Goal: Information Seeking & Learning: Learn about a topic

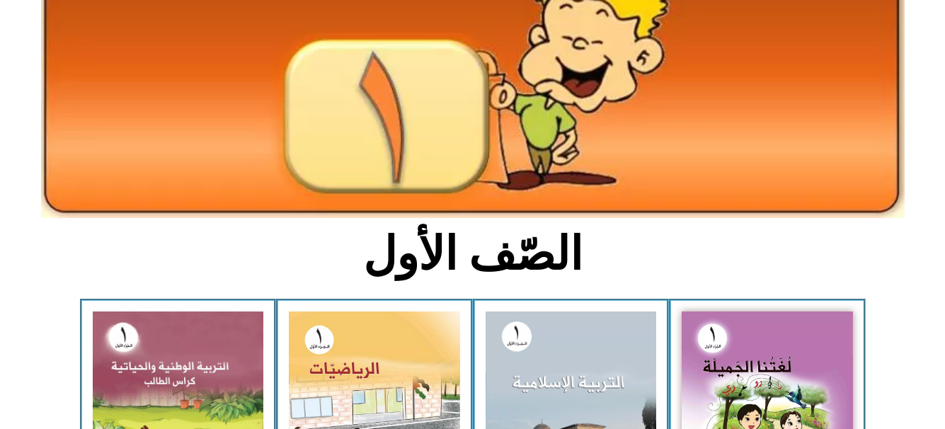
click at [944, 421] on html "الصفحة الرئيسية الصف الأول الصف الثاني الصف الثالث الصف الرابع الصف الخامس الصف…" at bounding box center [472, 334] width 945 height 951
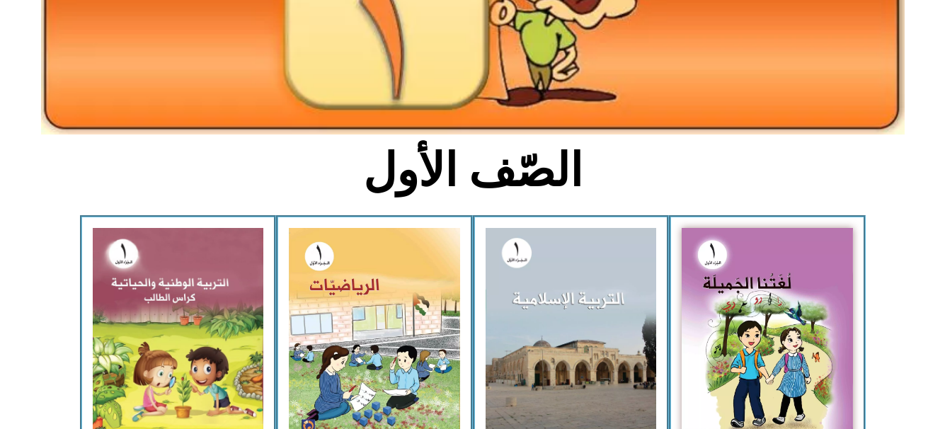
scroll to position [226, 0]
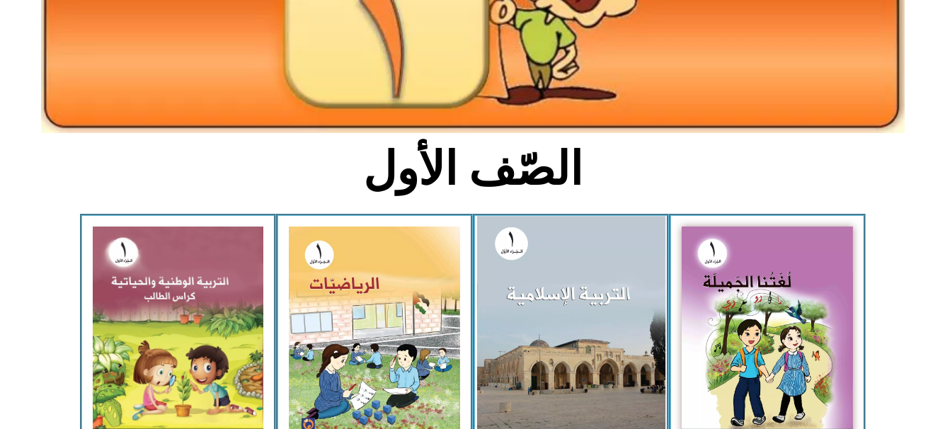
click at [618, 323] on img at bounding box center [570, 331] width 188 height 230
click at [579, 243] on img at bounding box center [570, 331] width 188 height 230
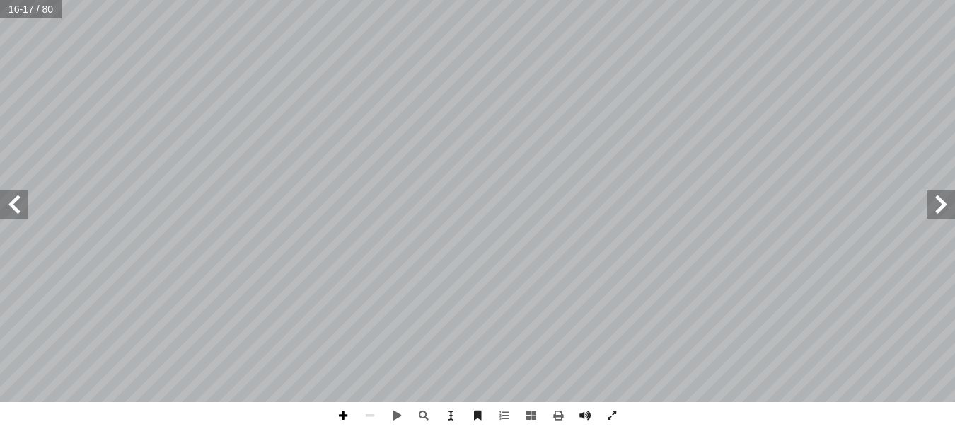
click at [341, 420] on span at bounding box center [343, 415] width 27 height 27
click at [538, 0] on html "الصفحة الرئيسية الصف الأول الصف الثاني الصف الثالث الصف الرابع الصف الخامس الصف…" at bounding box center [477, 64] width 955 height 129
